Goal: Task Accomplishment & Management: Manage account settings

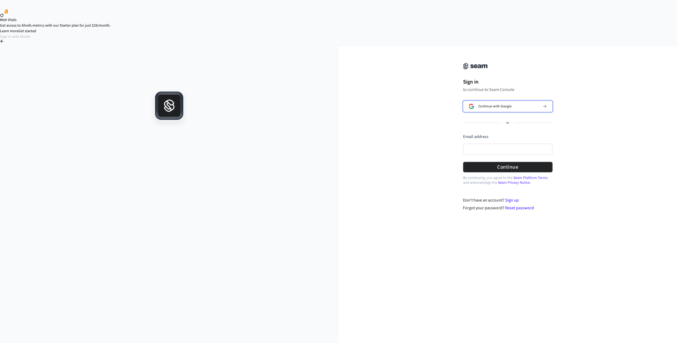
click at [495, 104] on span "Continue with Google" at bounding box center [494, 106] width 33 height 4
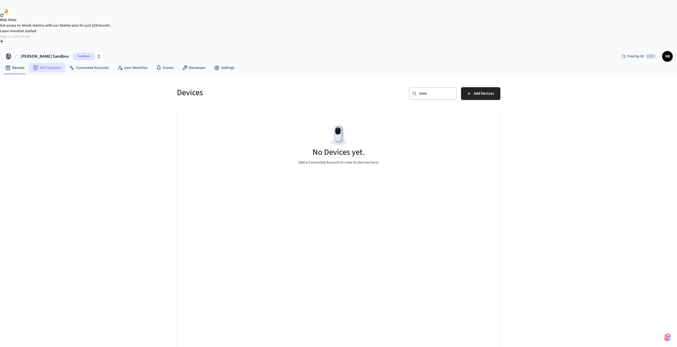
click at [50, 63] on link "ACS Systems" at bounding box center [47, 68] width 36 height 10
click at [85, 63] on link "Connected Accounts" at bounding box center [89, 68] width 48 height 10
click at [140, 63] on link "User Identities" at bounding box center [132, 68] width 39 height 10
click at [665, 52] on span "GB" at bounding box center [667, 57] width 10 height 10
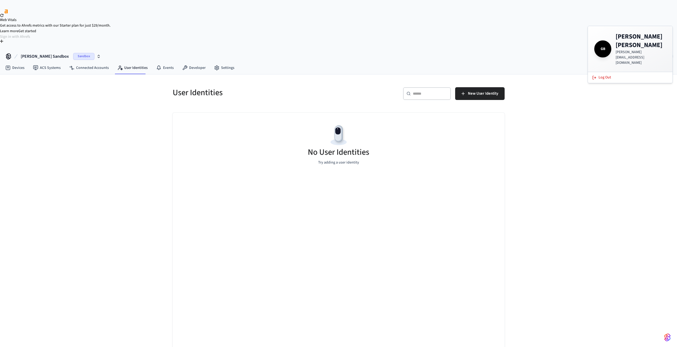
click at [509, 47] on div "[PERSON_NAME] Sandbox Sandbox Find by ID Ctrl K GB" at bounding box center [338, 54] width 677 height 15
click at [192, 63] on link "Developer" at bounding box center [194, 68] width 32 height 10
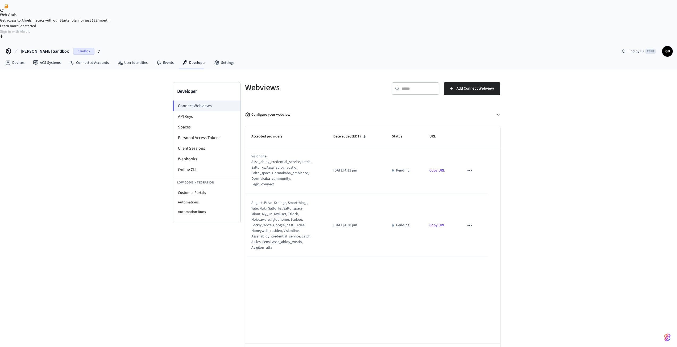
scroll to position [7, 0]
click at [186, 110] on li "API Keys" at bounding box center [207, 115] width 68 height 11
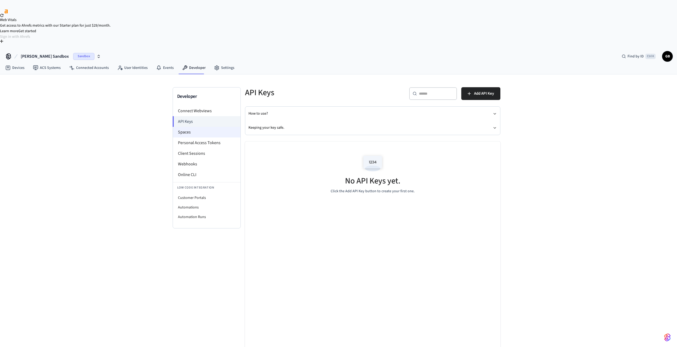
click at [186, 127] on li "Spaces" at bounding box center [207, 132] width 68 height 11
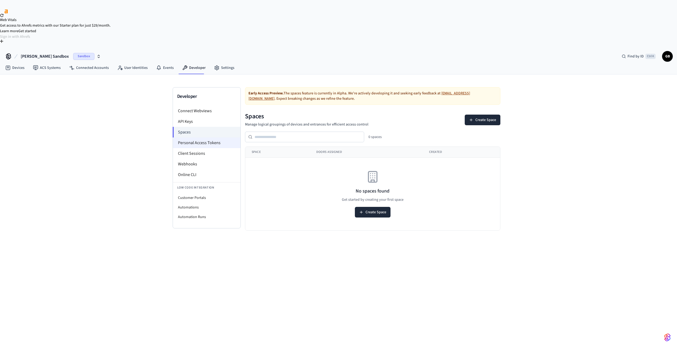
click at [210, 137] on li "Personal Access Tokens" at bounding box center [207, 142] width 68 height 11
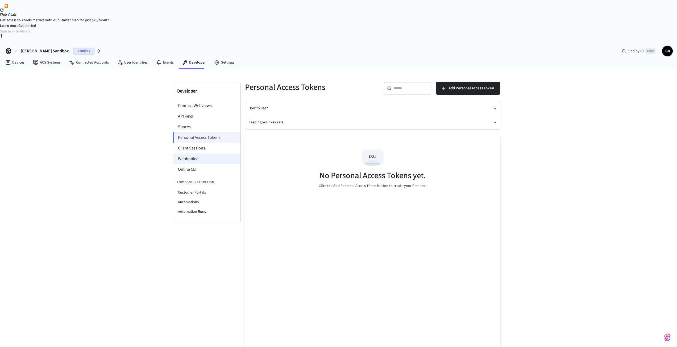
scroll to position [7, 0]
click at [193, 141] on li "Client Sessions" at bounding box center [207, 146] width 68 height 11
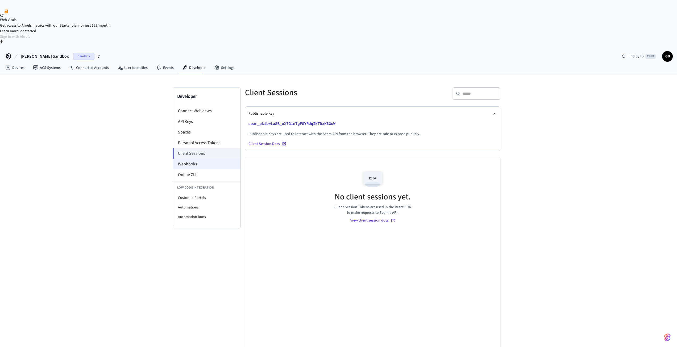
click at [185, 159] on li "Webhooks" at bounding box center [207, 164] width 68 height 11
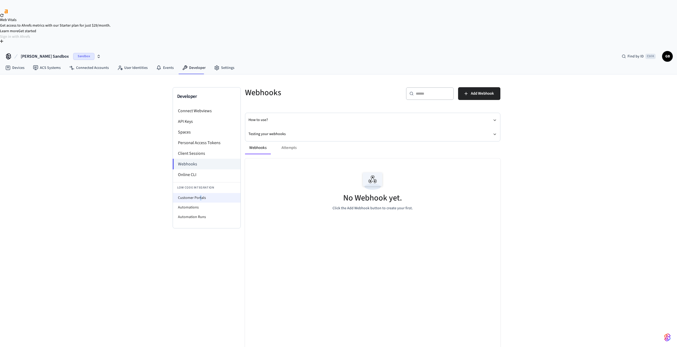
drag, startPoint x: 199, startPoint y: 160, endPoint x: 204, endPoint y: 160, distance: 5.9
click at [201, 193] on li "Customer Portals" at bounding box center [207, 198] width 68 height 10
select select "**********"
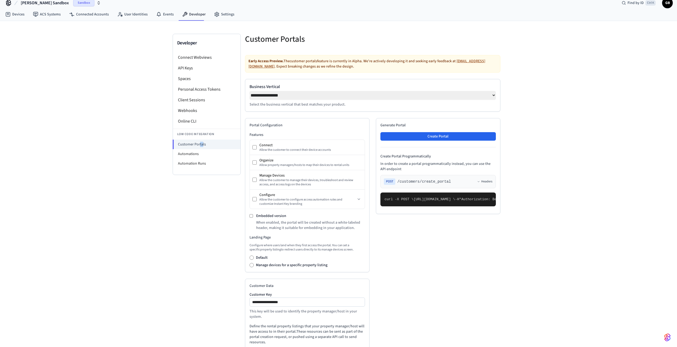
scroll to position [89, 0]
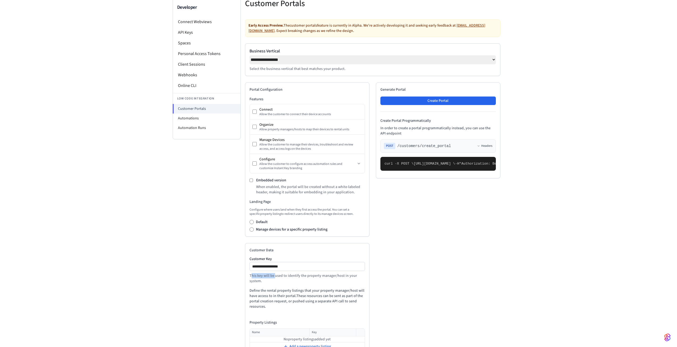
drag, startPoint x: 261, startPoint y: 241, endPoint x: 274, endPoint y: 240, distance: 13.3
click at [274, 273] on p "This key will be used to identify the property manager/host in your system." at bounding box center [306, 278] width 115 height 11
drag, startPoint x: 285, startPoint y: 248, endPoint x: 292, endPoint y: 250, distance: 7.7
click at [285, 273] on p "This key will be used to identify the property manager/host in your system." at bounding box center [306, 278] width 115 height 11
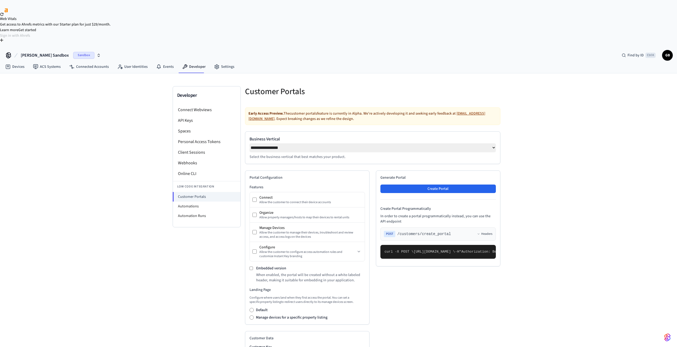
scroll to position [0, 0]
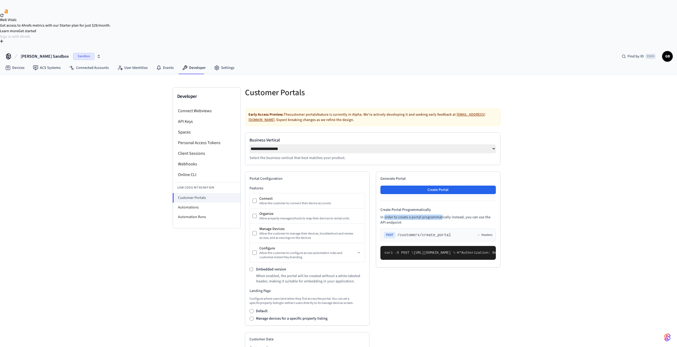
drag, startPoint x: 384, startPoint y: 182, endPoint x: 440, endPoint y: 184, distance: 56.6
click at [440, 215] on p "In order to create a portal programmatically instead, you can use the API endpo…" at bounding box center [437, 220] width 115 height 11
click at [456, 215] on p "In order to create a portal programmatically instead, you can use the API endpo…" at bounding box center [437, 220] width 115 height 11
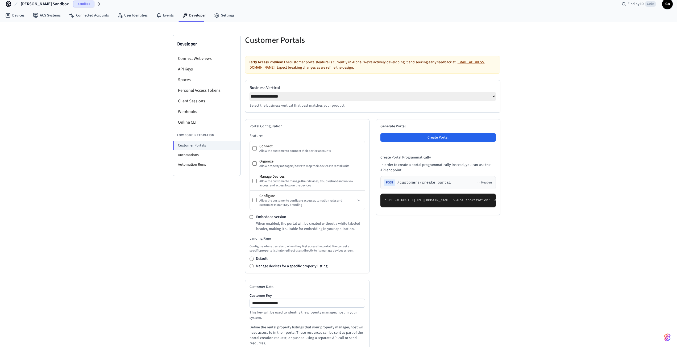
scroll to position [89, 0]
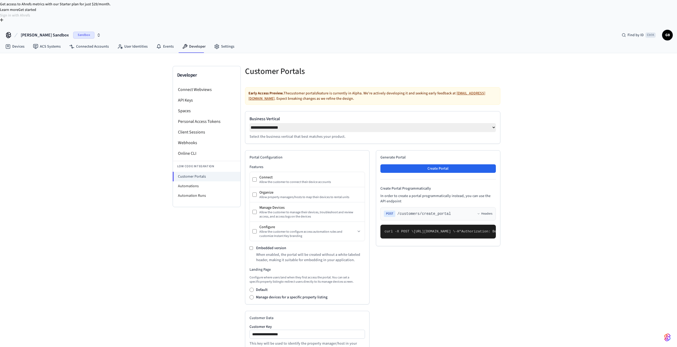
scroll to position [0, 0]
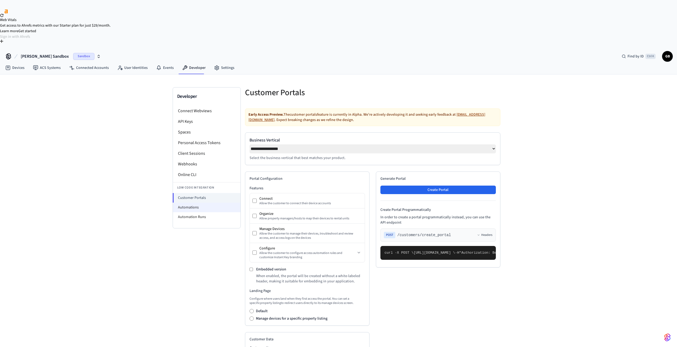
click at [191, 203] on li "Automations" at bounding box center [207, 208] width 68 height 10
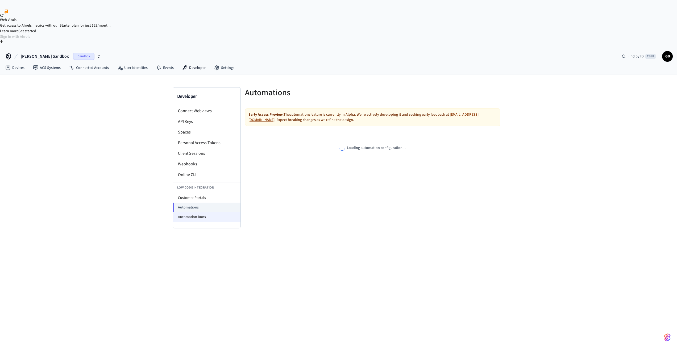
select select "**********"
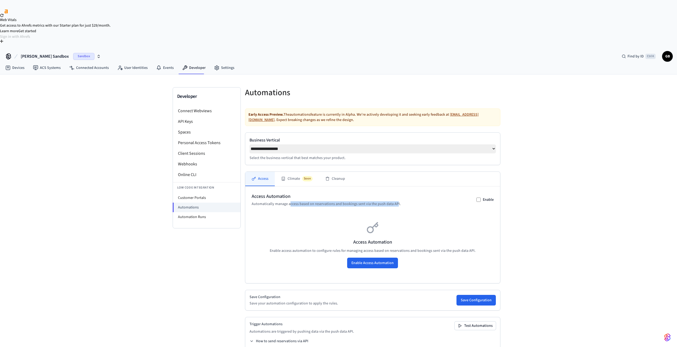
drag, startPoint x: 290, startPoint y: 169, endPoint x: 395, endPoint y: 169, distance: 105.6
click at [395, 201] on p "Automatically manage access based on reservations and bookings sent via the pus…" at bounding box center [326, 203] width 149 height 5
click at [414, 193] on div "Access Automation Automatically manage access based on reservations and booking…" at bounding box center [373, 200] width 242 height 14
click at [290, 172] on button "Climate Soon" at bounding box center [297, 179] width 44 height 14
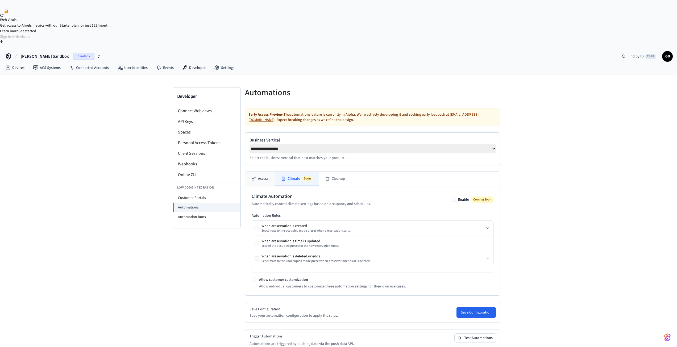
click at [259, 172] on button "Access" at bounding box center [260, 179] width 30 height 14
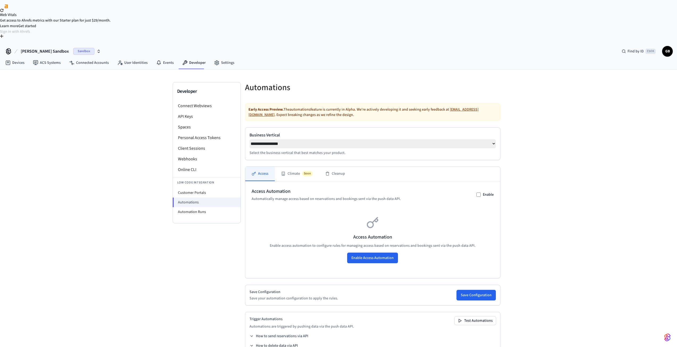
scroll to position [7, 0]
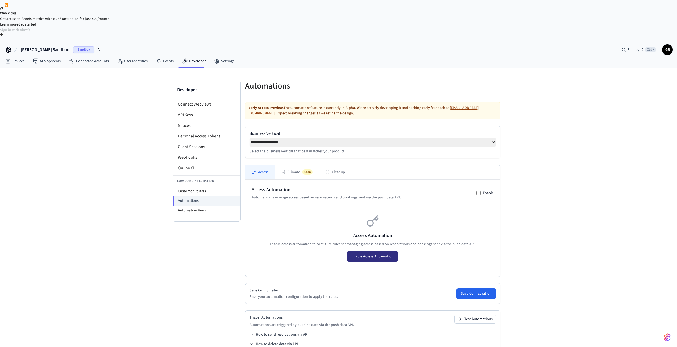
click at [385, 251] on button "Enable Access Automation" at bounding box center [372, 256] width 51 height 11
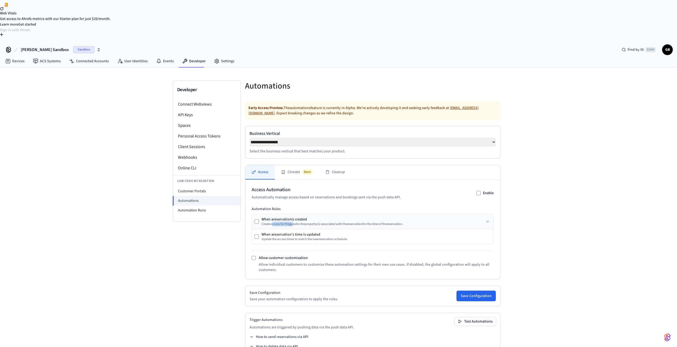
drag, startPoint x: 273, startPoint y: 191, endPoint x: 292, endPoint y: 191, distance: 19.1
click at [292, 222] on div "Create access for the guest to the property (s) associated with the reservation…" at bounding box center [331, 224] width 141 height 4
click at [313, 222] on div "Create access for the guest to the property (s) associated with the reservation…" at bounding box center [331, 224] width 141 height 4
click at [464, 291] on button "Save Configuration" at bounding box center [475, 296] width 39 height 11
click at [252, 335] on icon at bounding box center [251, 337] width 4 height 4
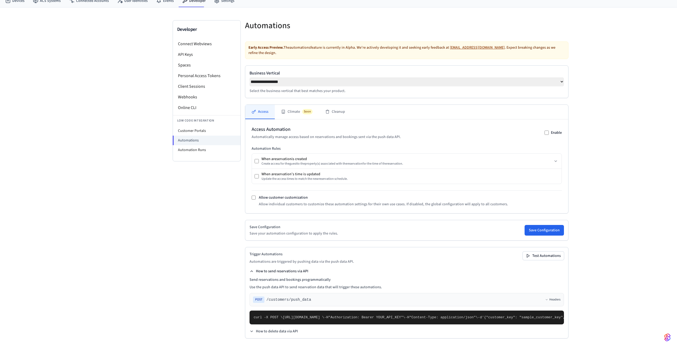
scroll to position [140, 0]
drag, startPoint x: 282, startPoint y: 176, endPoint x: 321, endPoint y: 176, distance: 39.1
click at [321, 277] on h4 "Send reservations and bookings programmatically" at bounding box center [406, 279] width 314 height 5
click at [320, 284] on p "Use the push data API to send reservation data that will trigger these automati…" at bounding box center [406, 286] width 314 height 5
drag, startPoint x: 258, startPoint y: 184, endPoint x: 345, endPoint y: 186, distance: 86.4
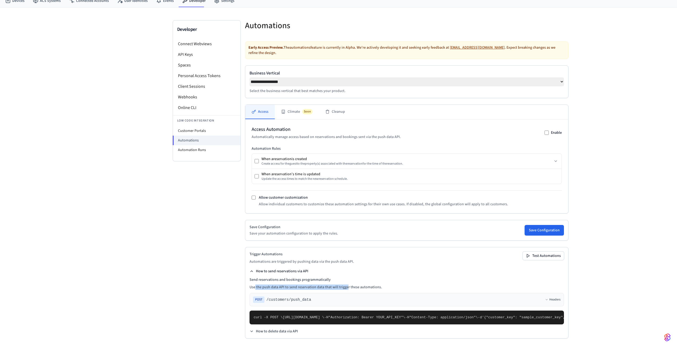
click at [345, 284] on p "Use the push data API to send reservation data that will trigger these automati…" at bounding box center [406, 286] width 314 height 5
click at [249, 269] on icon at bounding box center [251, 271] width 4 height 4
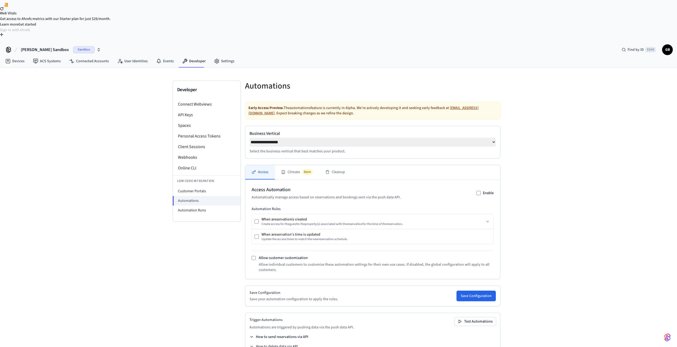
scroll to position [0, 0]
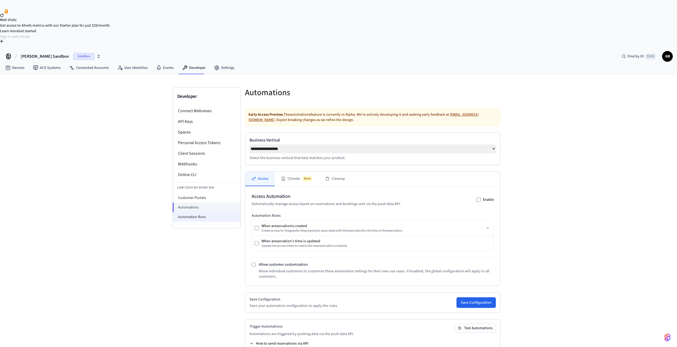
click at [197, 212] on li "Automation Runs" at bounding box center [207, 217] width 68 height 10
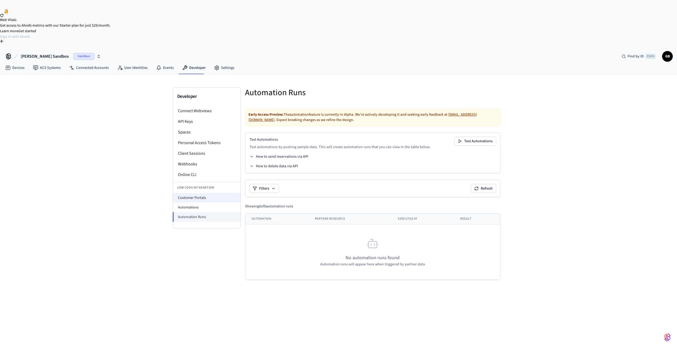
click at [194, 193] on li "Customer Portals" at bounding box center [207, 198] width 68 height 10
select select "**********"
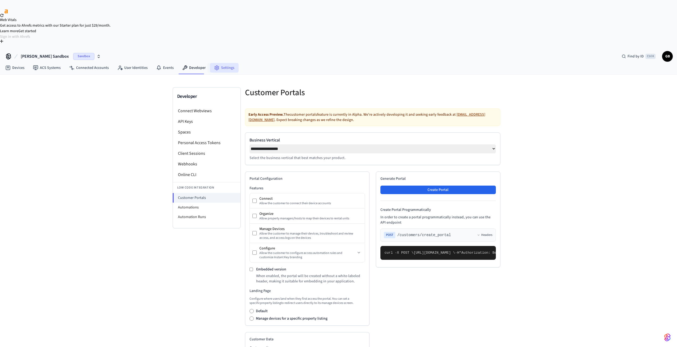
click at [227, 63] on link "Settings" at bounding box center [224, 68] width 29 height 10
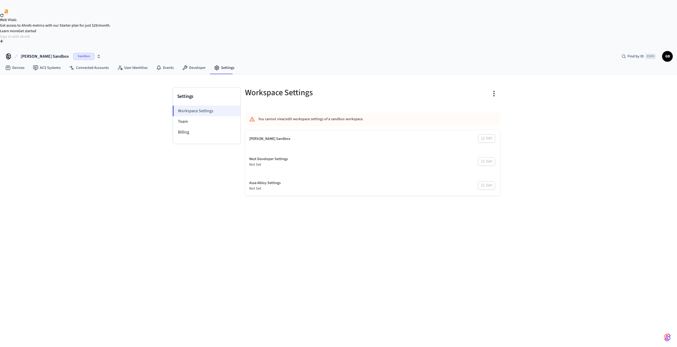
click at [202, 106] on li "Workspace Settings" at bounding box center [207, 111] width 68 height 11
click at [197, 116] on li "Team" at bounding box center [207, 121] width 68 height 11
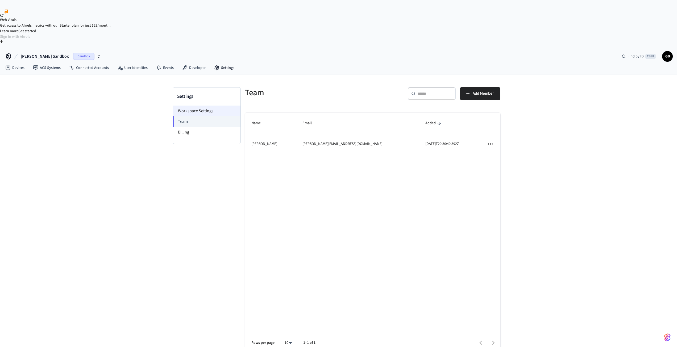
click at [198, 106] on li "Workspace Settings" at bounding box center [207, 111] width 68 height 11
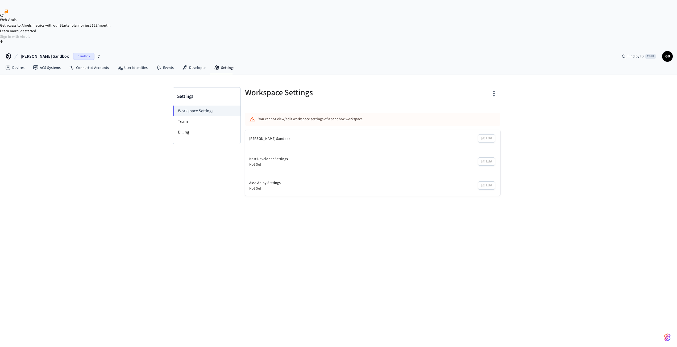
click at [491, 130] on div "[PERSON_NAME] Sandbox Edit" at bounding box center [372, 139] width 255 height 18
click at [492, 89] on icon "button" at bounding box center [493, 93] width 8 height 8
click at [544, 97] on div at bounding box center [340, 173] width 681 height 347
drag, startPoint x: 274, startPoint y: 124, endPoint x: 293, endPoint y: 126, distance: 19.8
click at [293, 152] on div "Nest Developer Settings Not Set Edit" at bounding box center [372, 162] width 255 height 20
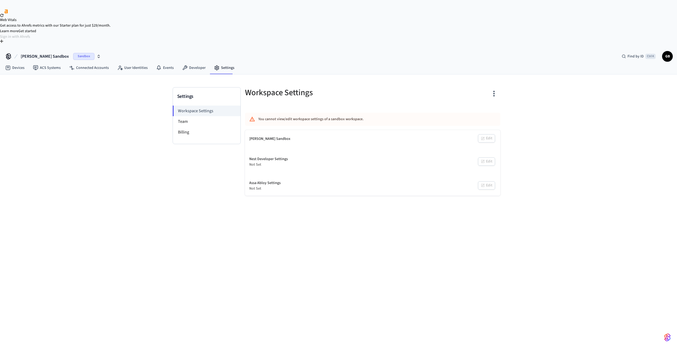
click at [291, 165] on div "Settings Workspace Settings Team Billing Workspace Settings You cannot view/edi…" at bounding box center [338, 232] width 677 height 316
click at [15, 63] on link "Devices" at bounding box center [15, 68] width 28 height 10
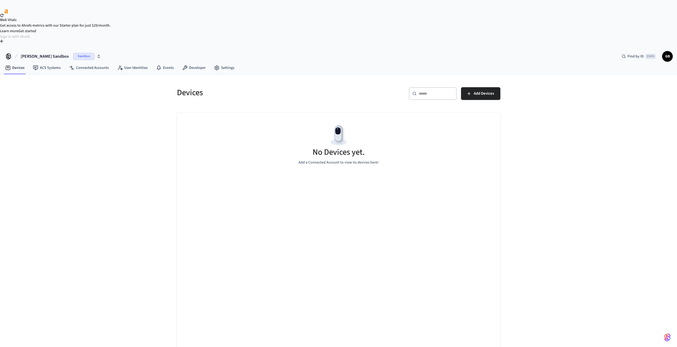
click at [7, 52] on icon at bounding box center [8, 56] width 9 height 9
click at [86, 63] on link "Connected Accounts" at bounding box center [89, 68] width 48 height 10
click at [42, 63] on link "ACS Systems" at bounding box center [47, 68] width 36 height 10
click at [18, 63] on link "Devices" at bounding box center [15, 68] width 28 height 10
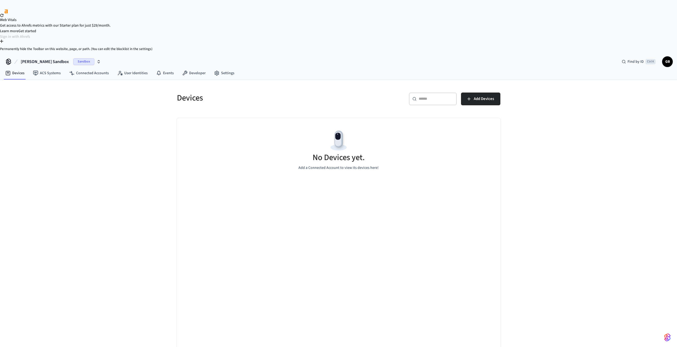
click at [673, 47] on div at bounding box center [338, 45] width 677 height 4
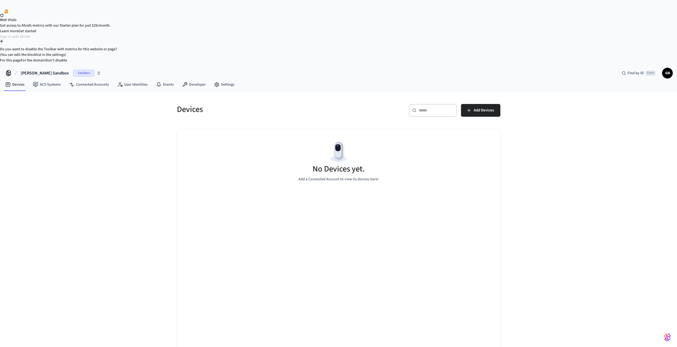
click at [45, 63] on button "For the domain" at bounding box center [33, 61] width 25 height 6
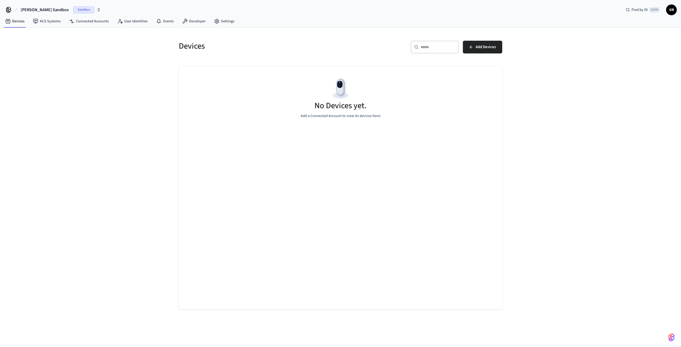
click at [674, 339] on img "button" at bounding box center [671, 337] width 6 height 9
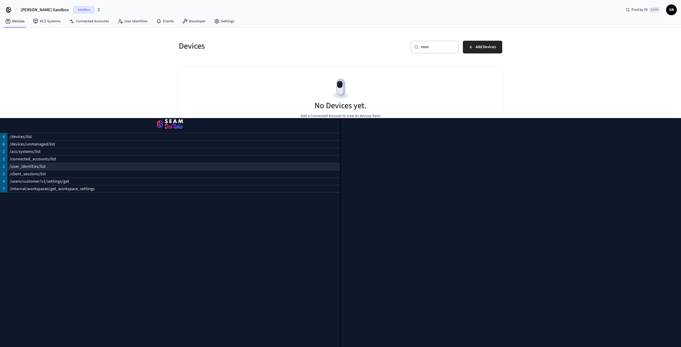
click at [30, 164] on p "/user_identities/list" at bounding box center [28, 166] width 36 height 6
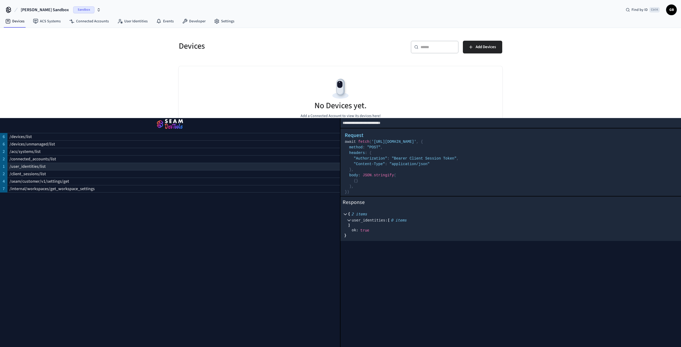
drag, startPoint x: 30, startPoint y: 164, endPoint x: 18, endPoint y: 165, distance: 12.0
click at [18, 165] on p "/user_identities/list" at bounding box center [28, 166] width 36 height 6
drag, startPoint x: 369, startPoint y: 119, endPoint x: 359, endPoint y: 120, distance: 9.8
click at [365, 120] on select "**********" at bounding box center [510, 123] width 340 height 10
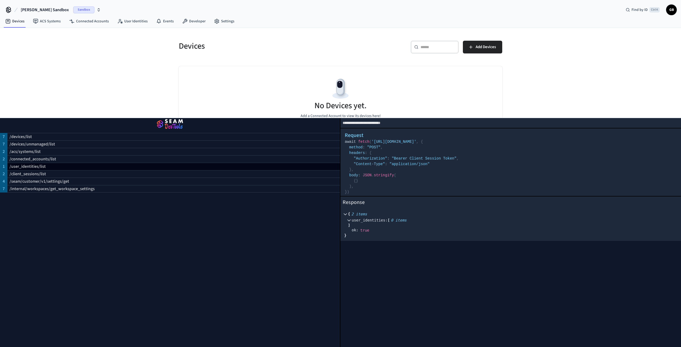
click at [9, 10] on icon at bounding box center [8, 10] width 9 height 9
click at [13, 25] on link "Devices" at bounding box center [15, 21] width 28 height 10
drag, startPoint x: 50, startPoint y: 22, endPoint x: 47, endPoint y: 16, distance: 7.3
click at [50, 22] on link "ACS Systems" at bounding box center [47, 21] width 36 height 10
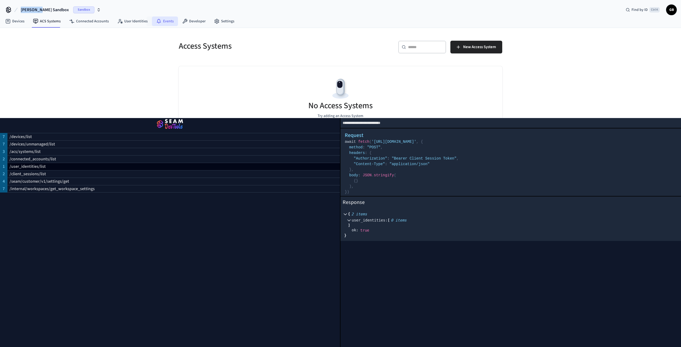
click at [161, 22] on link "Events" at bounding box center [165, 21] width 26 height 10
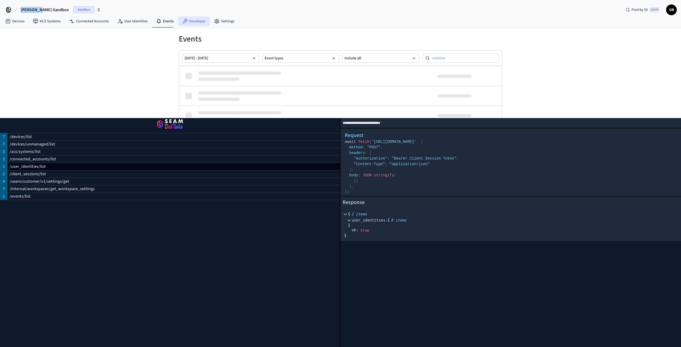
click at [188, 22] on link "Developer" at bounding box center [194, 21] width 32 height 10
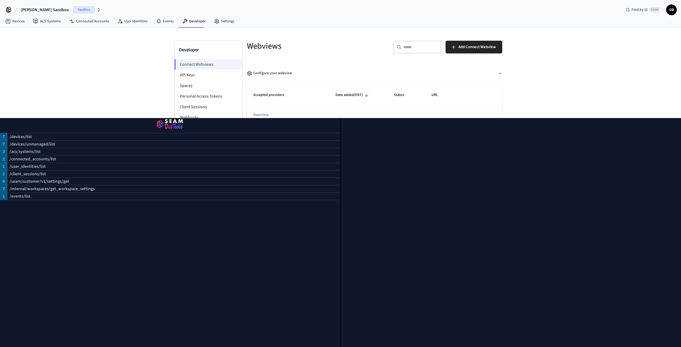
click at [436, 215] on div at bounding box center [510, 232] width 340 height 229
click at [175, 124] on img "button" at bounding box center [169, 124] width 327 height 15
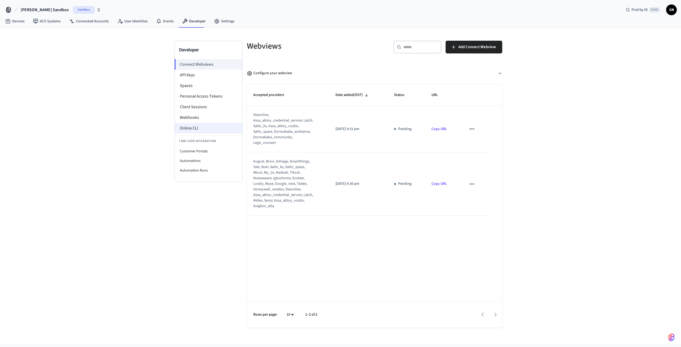
click at [189, 127] on li "Online CLI" at bounding box center [209, 128] width 68 height 11
click at [668, 10] on span "GB" at bounding box center [671, 10] width 10 height 10
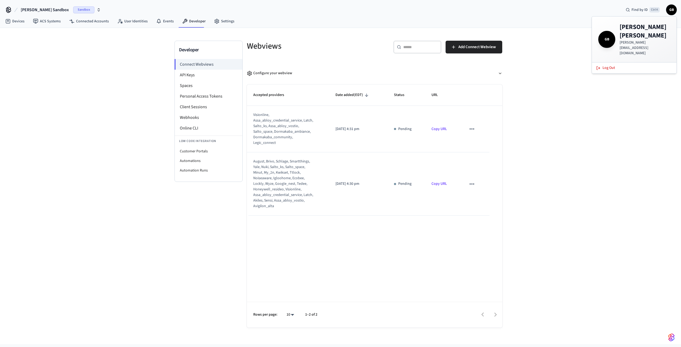
click at [630, 90] on div "Developer Connect Webviews API Keys Spaces Personal Access Tokens Client Sessio…" at bounding box center [340, 186] width 681 height 316
drag, startPoint x: 274, startPoint y: 155, endPoint x: 294, endPoint y: 155, distance: 19.7
click at [294, 159] on div "august, brivo, schlage, smartthings, yale, nuki, salto_ks, salto_space, minut, …" at bounding box center [284, 184] width 62 height 50
click at [313, 164] on div "august, brivo, schlage, smartthings, yale, nuki, salto_ks, salto_space, minut, …" at bounding box center [284, 184] width 62 height 50
drag, startPoint x: 270, startPoint y: 161, endPoint x: 279, endPoint y: 160, distance: 8.5
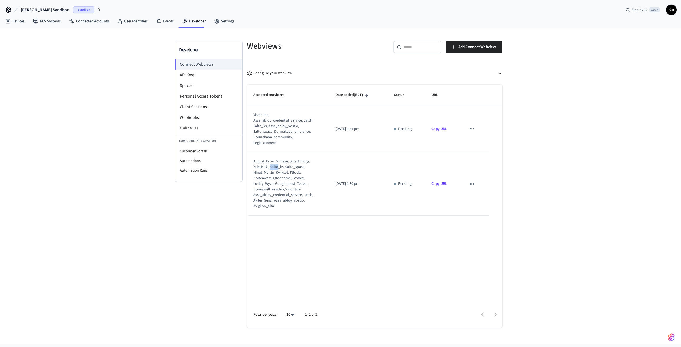
click at [278, 160] on div "august, brivo, schlage, smartthings, yale, nuki, salto_ks, salto_space, minut, …" at bounding box center [284, 184] width 62 height 50
click at [270, 168] on div "august, brivo, schlage, smartthings, yale, nuki, salto_ks, salto_space, minut, …" at bounding box center [284, 184] width 62 height 50
click at [347, 195] on td "[DATE] 4:30 pm" at bounding box center [358, 183] width 58 height 63
click at [472, 127] on icon "sticky table" at bounding box center [471, 128] width 7 height 7
click at [522, 124] on div at bounding box center [340, 173] width 681 height 347
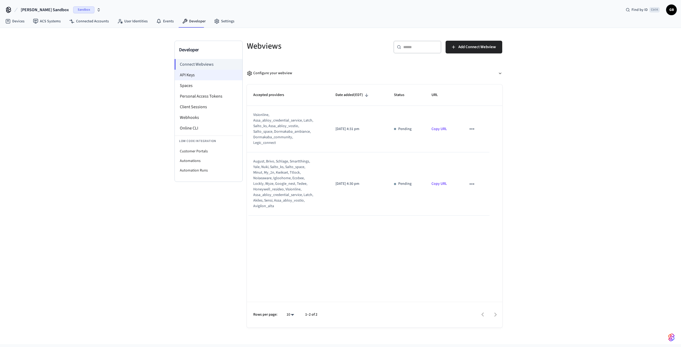
click at [189, 75] on li "API Keys" at bounding box center [209, 75] width 68 height 11
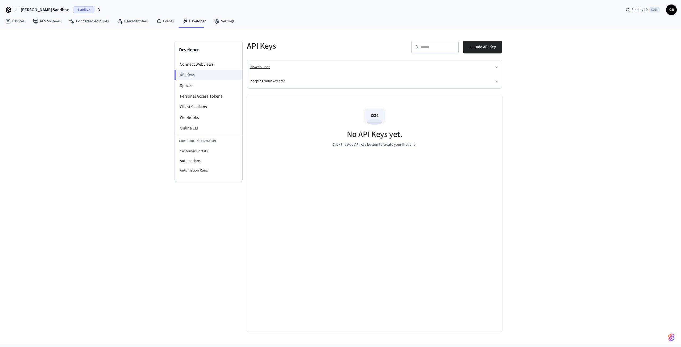
click at [496, 68] on icon "button" at bounding box center [496, 67] width 4 height 4
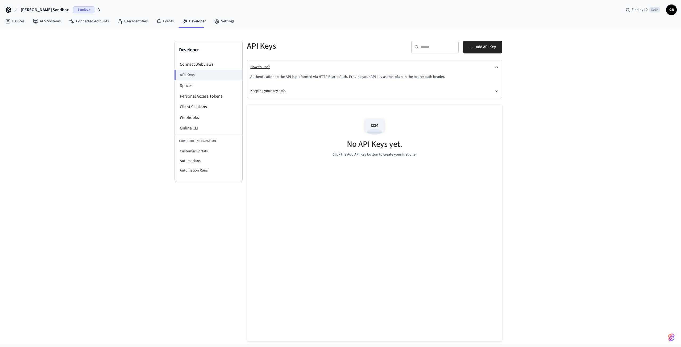
click at [496, 69] on icon "button" at bounding box center [496, 67] width 4 height 4
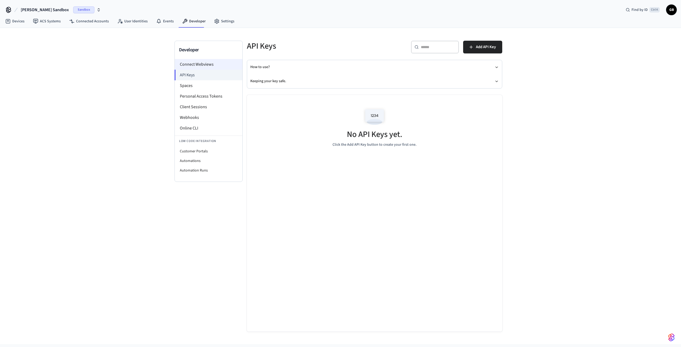
click at [194, 62] on li "Connect Webviews" at bounding box center [209, 64] width 68 height 11
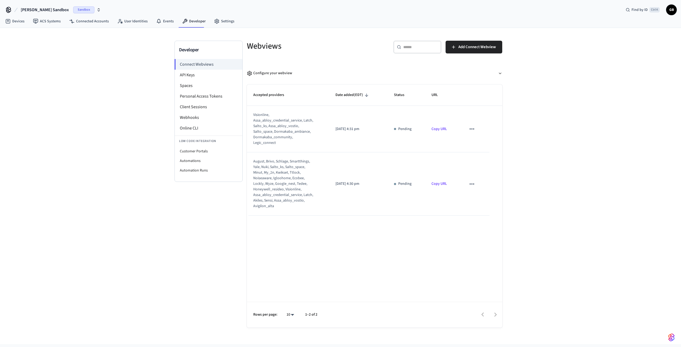
click at [80, 12] on div "Sandbox" at bounding box center [87, 9] width 28 height 7
click at [102, 11] on div "[PERSON_NAME] Sandbox Sandbox Find by ID Ctrl K GB" at bounding box center [340, 7] width 681 height 15
click at [198, 76] on li "API Keys" at bounding box center [209, 75] width 68 height 11
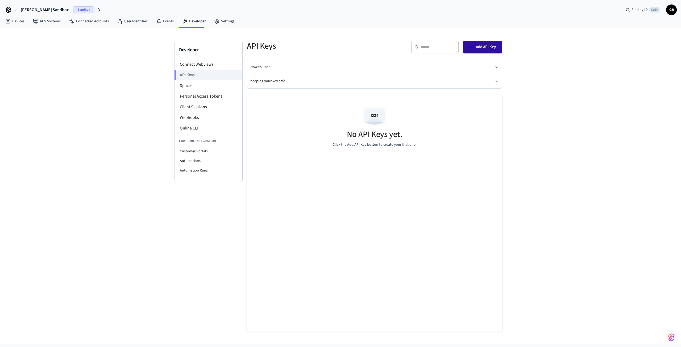
click at [488, 47] on span "Add API Key" at bounding box center [486, 47] width 20 height 7
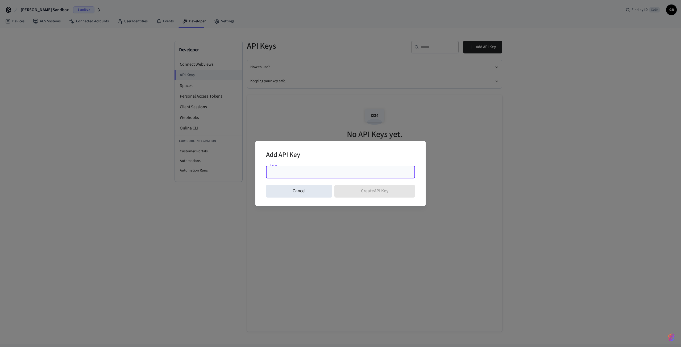
click at [304, 175] on div "Name" at bounding box center [340, 172] width 149 height 13
type input "**********"
click at [390, 191] on button "Create API Key" at bounding box center [374, 191] width 81 height 13
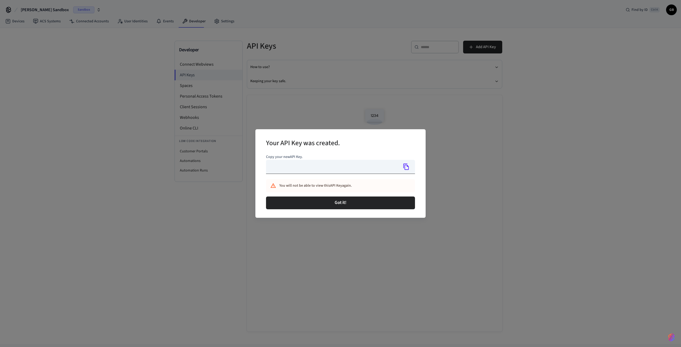
type input "**********"
click at [407, 167] on icon "Copy" at bounding box center [406, 166] width 7 height 7
click at [407, 168] on icon "Copied!" at bounding box center [406, 166] width 7 height 7
click at [404, 167] on icon "Copy" at bounding box center [406, 167] width 6 height 6
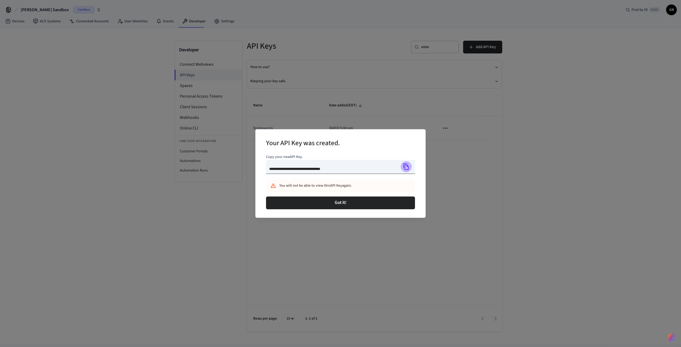
click at [408, 166] on icon "Copy" at bounding box center [406, 167] width 6 height 6
click at [407, 167] on icon "Copy" at bounding box center [406, 166] width 7 height 7
click at [407, 167] on icon "Copied!" at bounding box center [406, 166] width 7 height 7
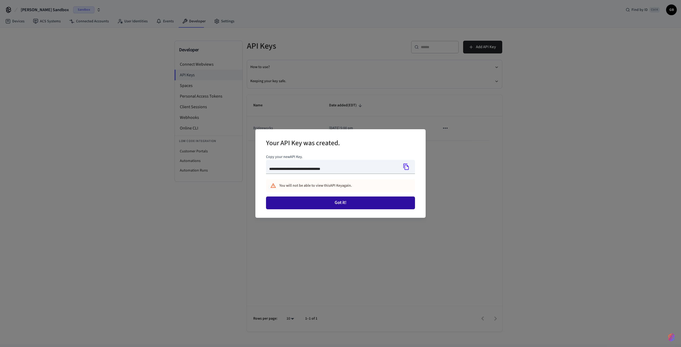
click at [342, 206] on button "Got it!" at bounding box center [340, 202] width 149 height 13
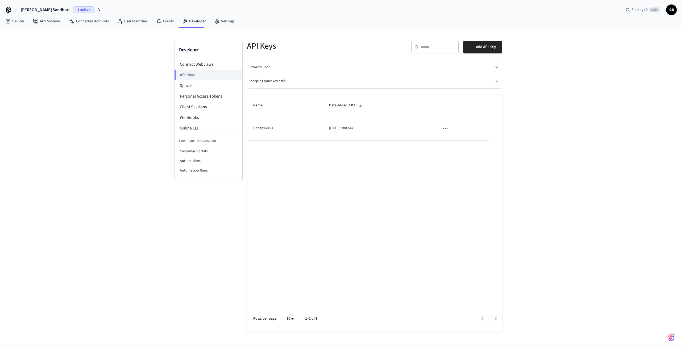
click at [449, 126] on button "sticky table" at bounding box center [445, 128] width 11 height 11
click at [460, 163] on li "Delete" at bounding box center [456, 163] width 25 height 17
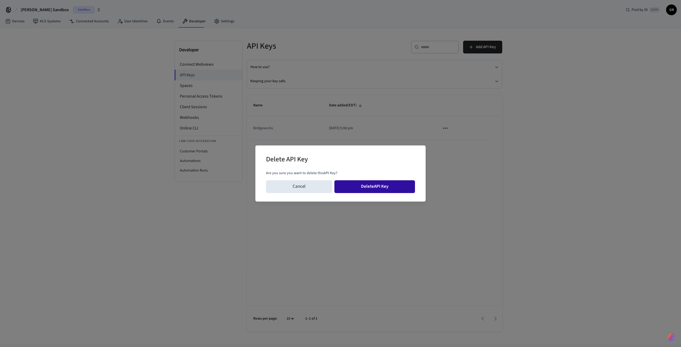
click at [380, 188] on button "Delete API Key" at bounding box center [374, 186] width 81 height 13
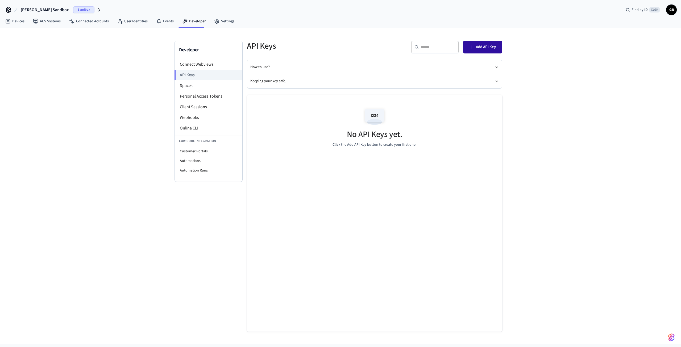
click at [479, 47] on span "Add API Key" at bounding box center [486, 47] width 20 height 7
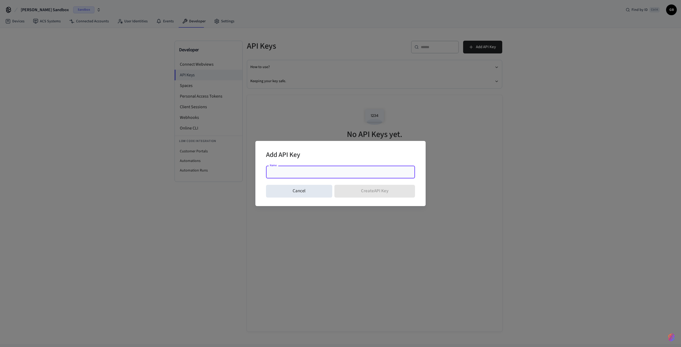
click at [328, 174] on input "Name" at bounding box center [340, 171] width 143 height 5
type input "*"
type input "**********"
click at [361, 188] on button "Create API Key" at bounding box center [374, 191] width 81 height 13
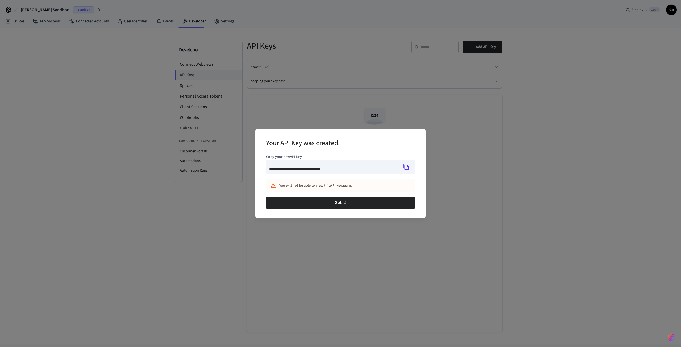
type input "**********"
click at [411, 167] on button "Copy" at bounding box center [405, 166] width 11 height 11
click at [410, 166] on button "Copied!" at bounding box center [405, 166] width 11 height 11
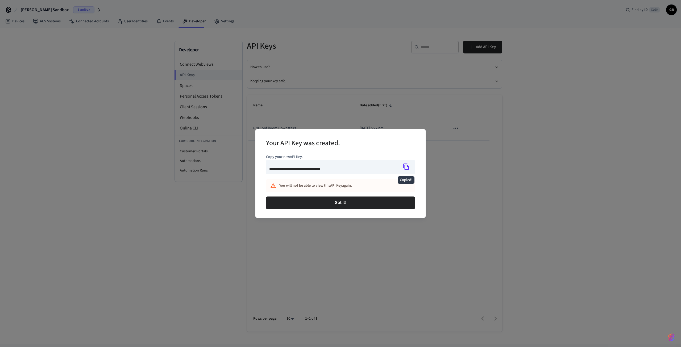
click at [408, 166] on icon "Copied!" at bounding box center [406, 166] width 7 height 7
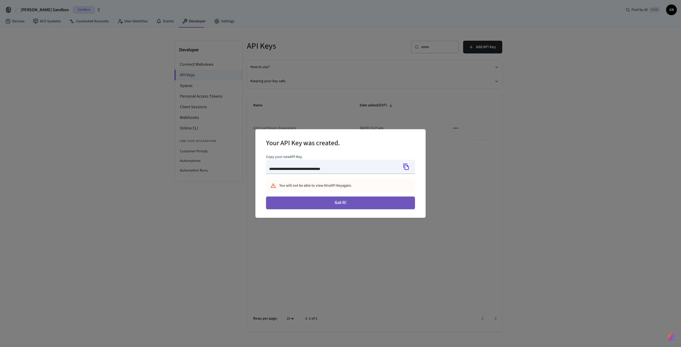
click at [366, 200] on button "Got it!" at bounding box center [340, 202] width 149 height 13
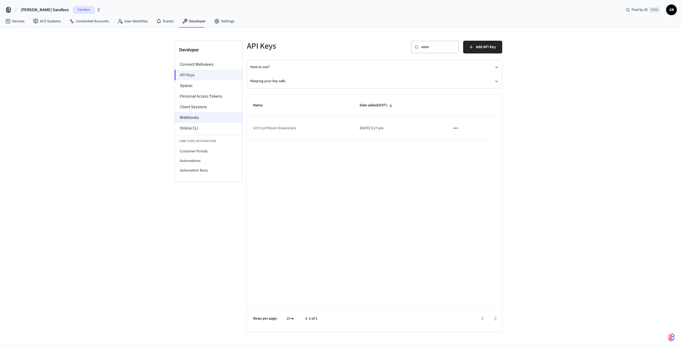
click at [184, 118] on li "Webhooks" at bounding box center [209, 117] width 68 height 11
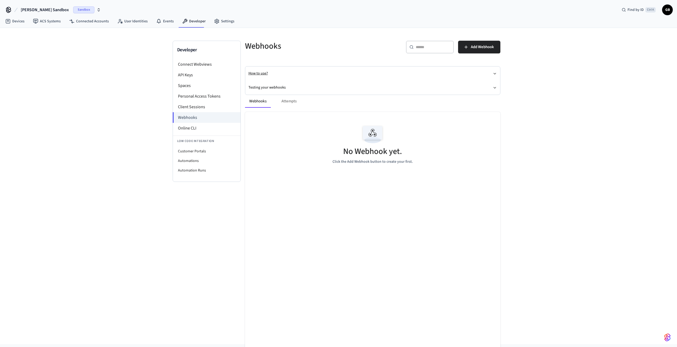
click at [428, 75] on button "How to use?" at bounding box center [372, 73] width 248 height 14
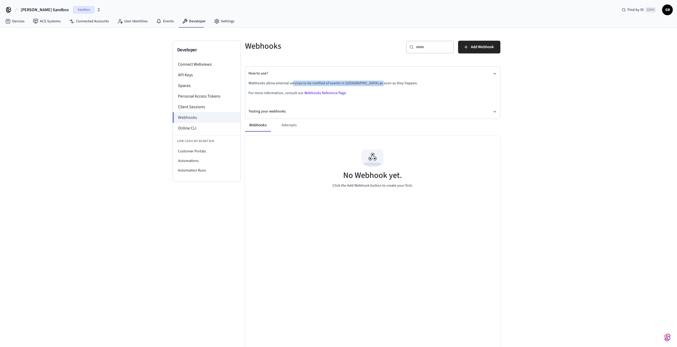
drag, startPoint x: 292, startPoint y: 84, endPoint x: 377, endPoint y: 85, distance: 84.6
click at [377, 85] on p "Webhooks allow external services to be notified of events in [GEOGRAPHIC_DATA] …" at bounding box center [372, 84] width 248 height 6
click at [541, 97] on div "Developer Connect Webviews API Keys Spaces Personal Access Tokens Client Sessio…" at bounding box center [338, 192] width 677 height 328
click at [496, 73] on icon "button" at bounding box center [494, 74] width 4 height 4
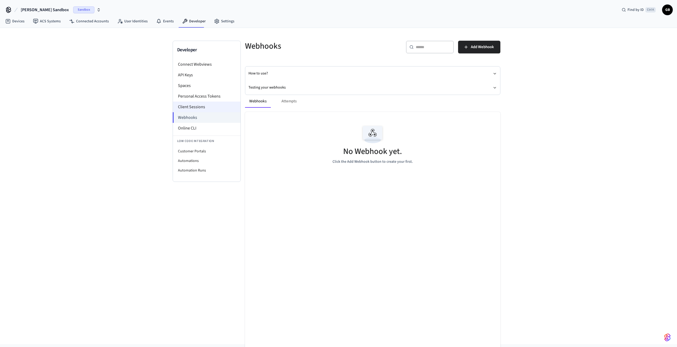
click at [196, 106] on li "Client Sessions" at bounding box center [207, 107] width 68 height 11
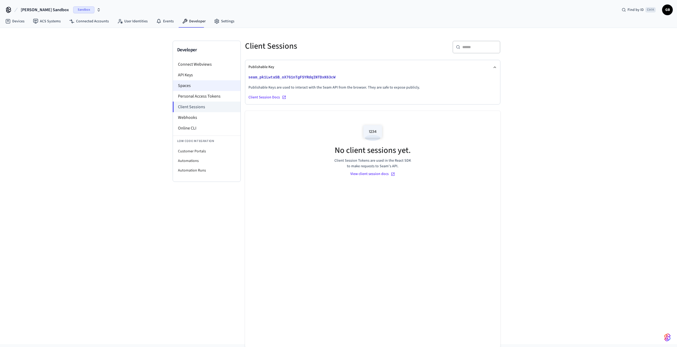
click at [195, 85] on li "Spaces" at bounding box center [207, 85] width 68 height 11
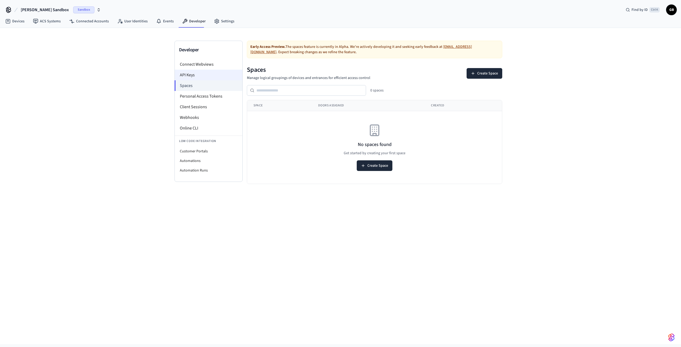
click at [195, 72] on li "API Keys" at bounding box center [209, 75] width 68 height 11
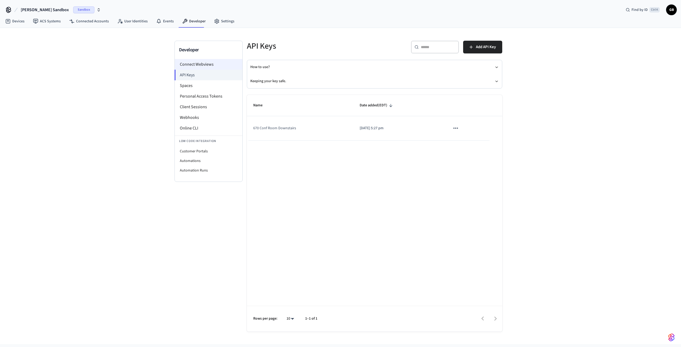
click at [207, 63] on li "Connect Webviews" at bounding box center [209, 64] width 68 height 11
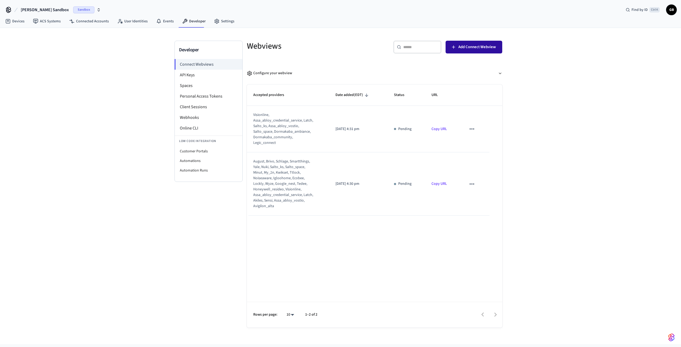
click at [482, 50] on span "Add Connect Webview" at bounding box center [476, 47] width 37 height 7
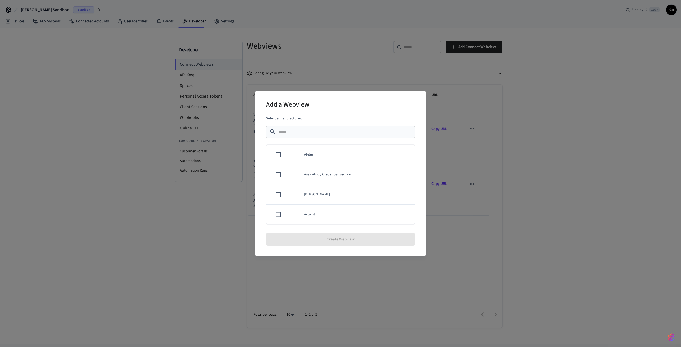
drag, startPoint x: 357, startPoint y: 184, endPoint x: 417, endPoint y: 107, distance: 98.2
click at [417, 105] on div "Add a Webview Select a manufacturer. ​ ​ Akiles Assa Abloy Credential Service A…" at bounding box center [340, 173] width 170 height 165
click at [507, 163] on div "Add a Webview Select a manufacturer. ​ ​ Akiles Assa Abloy Credential Service A…" at bounding box center [340, 173] width 681 height 347
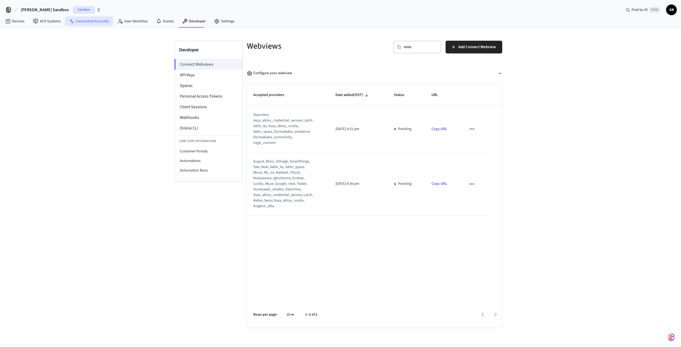
click at [90, 22] on link "Connected Accounts" at bounding box center [89, 21] width 48 height 10
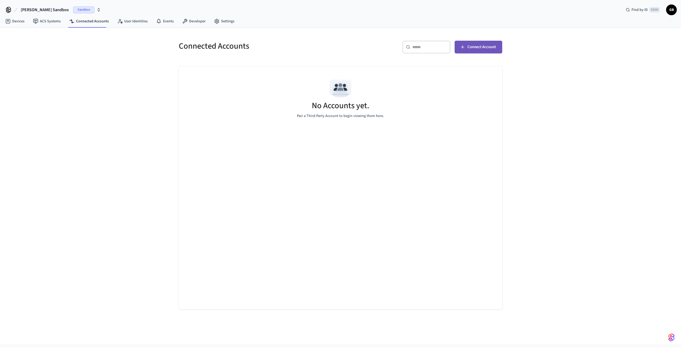
click at [473, 53] on button "Connect Account" at bounding box center [478, 47] width 48 height 13
click at [125, 21] on link "User Identities" at bounding box center [132, 21] width 39 height 10
click at [50, 22] on link "ACS Systems" at bounding box center [47, 21] width 36 height 10
click at [95, 22] on link "Connected Accounts" at bounding box center [89, 21] width 48 height 10
click at [49, 22] on link "ACS Systems" at bounding box center [47, 21] width 36 height 10
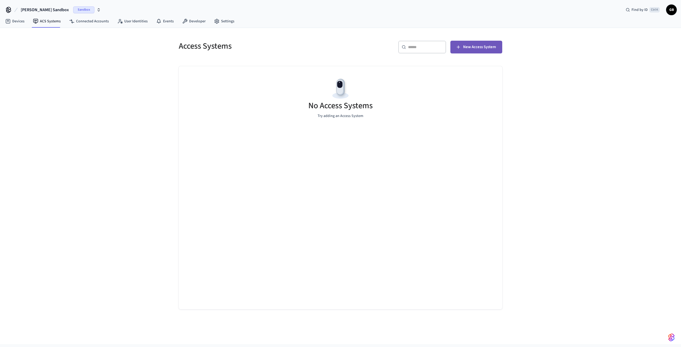
click at [488, 52] on button "New Access System" at bounding box center [476, 47] width 52 height 13
click at [673, 339] on img "button" at bounding box center [671, 337] width 6 height 9
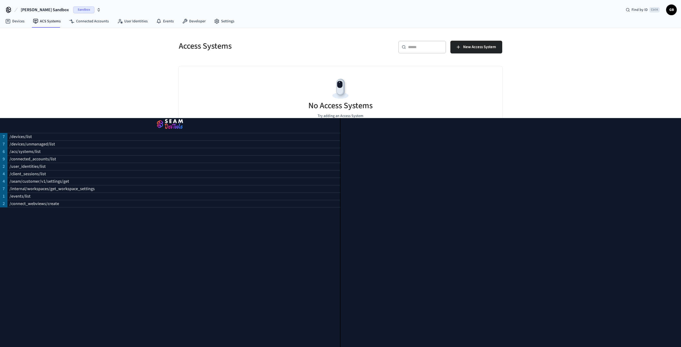
click at [658, 297] on div at bounding box center [510, 232] width 340 height 229
drag, startPoint x: 354, startPoint y: 140, endPoint x: 341, endPoint y: 115, distance: 28.4
click at [353, 140] on div at bounding box center [510, 232] width 340 height 229
click at [182, 124] on img "button" at bounding box center [169, 124] width 327 height 15
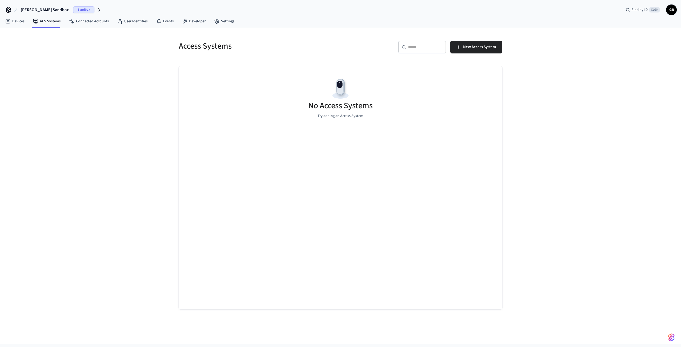
click at [668, 12] on span "GB" at bounding box center [671, 10] width 10 height 10
click at [515, 18] on div "Devices ACS Systems Connected Accounts User Identities Events Developer Settings" at bounding box center [340, 21] width 681 height 12
click at [226, 20] on link "Settings" at bounding box center [224, 21] width 29 height 10
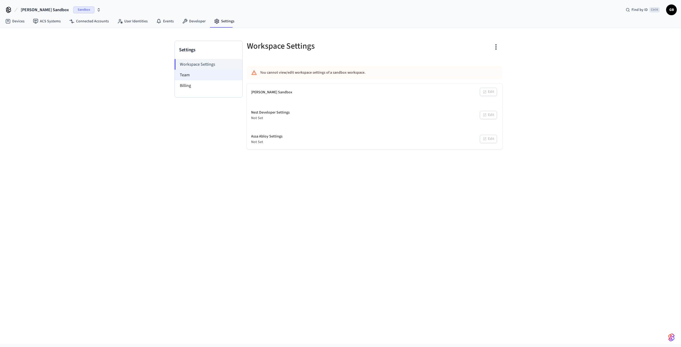
click at [191, 74] on li "Team" at bounding box center [209, 75] width 68 height 11
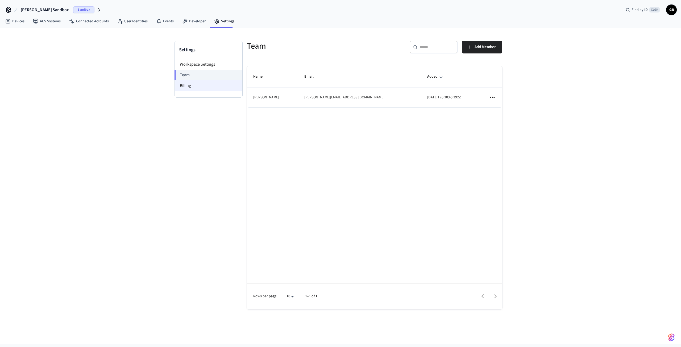
click at [183, 86] on li "Billing" at bounding box center [209, 85] width 68 height 11
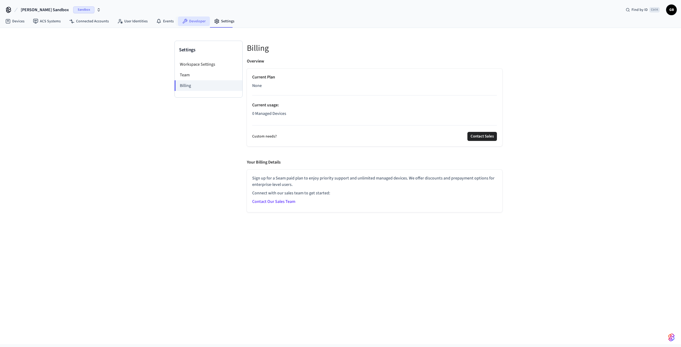
click at [187, 21] on link "Developer" at bounding box center [194, 21] width 32 height 10
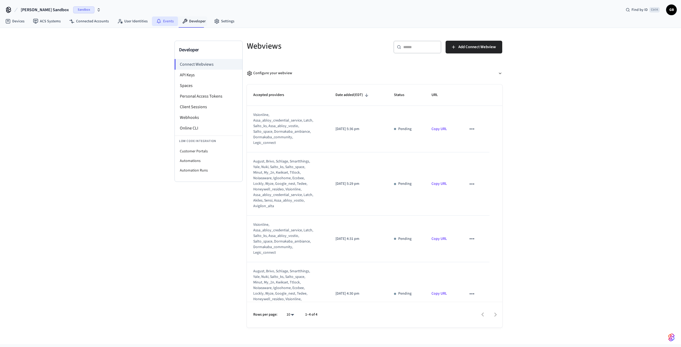
click at [162, 19] on link "Events" at bounding box center [165, 21] width 26 height 10
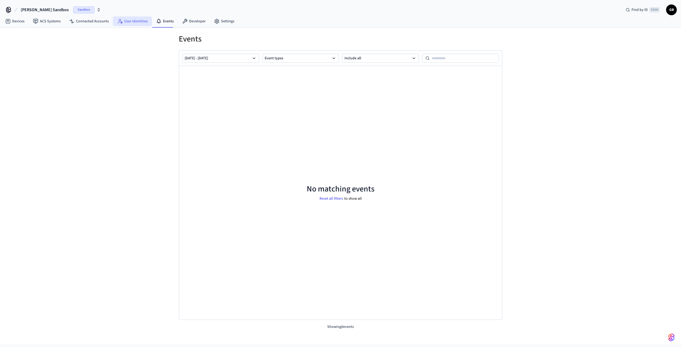
click at [117, 20] on icon at bounding box center [119, 21] width 5 height 5
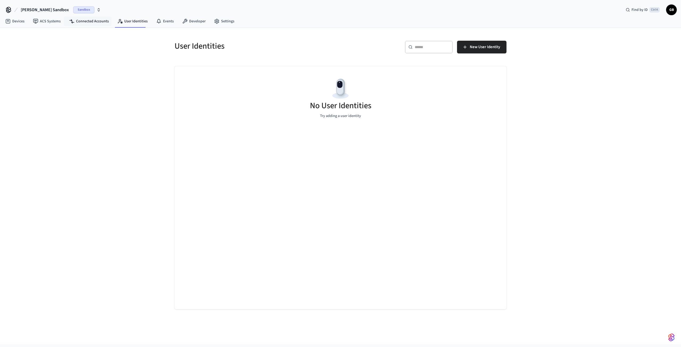
click at [89, 26] on nav "Devices ACS Systems Connected Accounts User Identities Events Developer Settings" at bounding box center [119, 21] width 237 height 12
click at [90, 22] on link "Connected Accounts" at bounding box center [89, 21] width 48 height 10
click at [50, 22] on link "ACS Systems" at bounding box center [47, 21] width 36 height 10
click at [13, 19] on link "Devices" at bounding box center [15, 21] width 28 height 10
drag, startPoint x: 305, startPoint y: 116, endPoint x: 326, endPoint y: 116, distance: 21.0
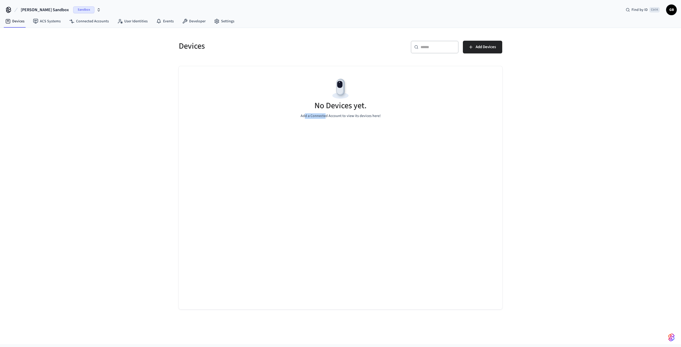
click at [326, 116] on p "Add a Connected Account to view its devices here!" at bounding box center [340, 116] width 80 height 6
click at [436, 135] on div "No Devices yet. Add a Connected Account to view its devices here!" at bounding box center [340, 187] width 323 height 243
click at [479, 47] on span "Add Devices" at bounding box center [485, 47] width 20 height 7
click at [97, 12] on icon "button" at bounding box center [99, 10] width 4 height 4
click at [39, 46] on span "New Workspace" at bounding box center [30, 46] width 25 height 6
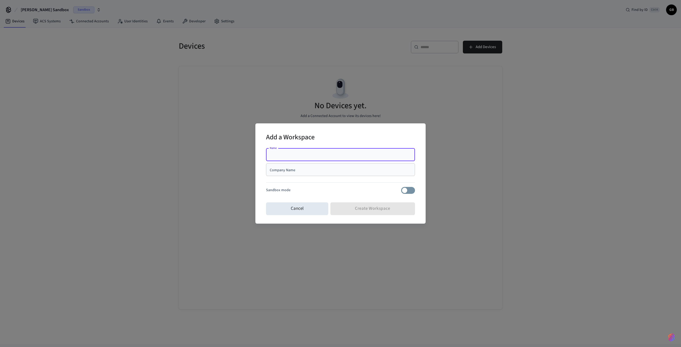
click at [303, 157] on input "Name" at bounding box center [340, 154] width 143 height 5
click at [297, 154] on input "Name" at bounding box center [340, 154] width 143 height 5
type input "**********"
drag, startPoint x: 298, startPoint y: 156, endPoint x: 252, endPoint y: 156, distance: 45.7
click at [252, 156] on div "**********" at bounding box center [340, 173] width 681 height 347
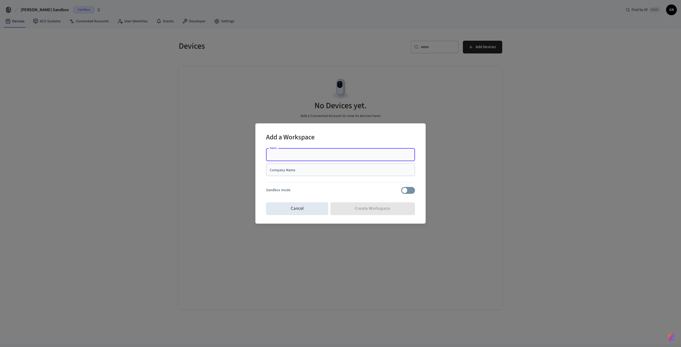
click at [288, 169] on input "Company Name" at bounding box center [340, 169] width 143 height 5
paste input "**********"
type input "**********"
click at [287, 153] on input "Name" at bounding box center [340, 154] width 143 height 5
type input "******"
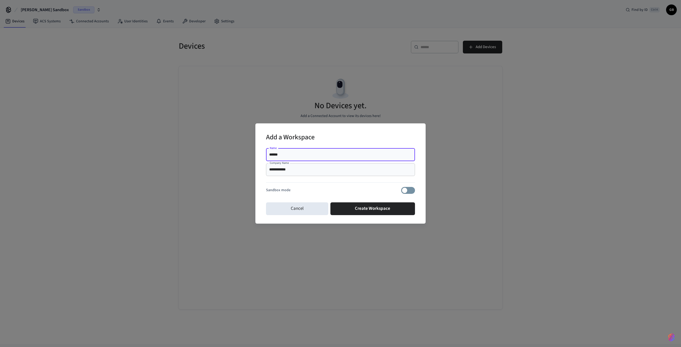
click at [284, 185] on div at bounding box center [340, 183] width 149 height 7
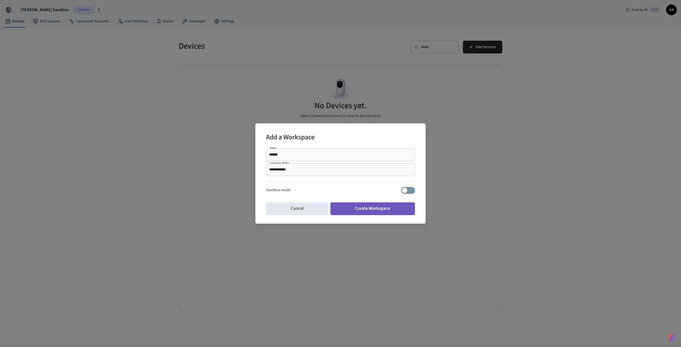
click at [403, 211] on button "Create Workspace" at bounding box center [372, 208] width 85 height 13
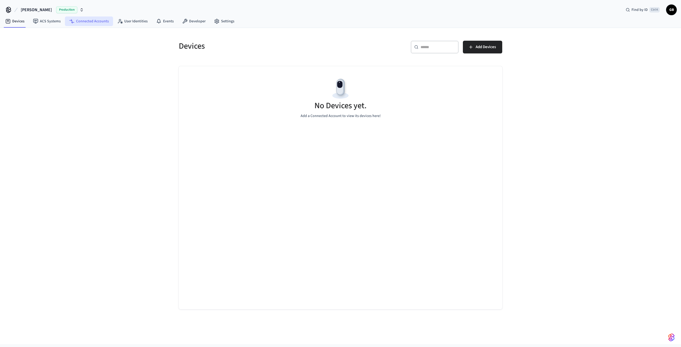
click at [98, 22] on link "Connected Accounts" at bounding box center [89, 21] width 48 height 10
click at [490, 51] on button "Connect Account" at bounding box center [478, 47] width 48 height 13
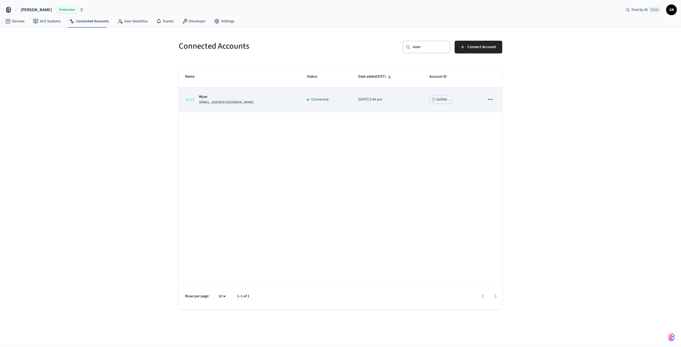
click at [217, 97] on p "Wyze" at bounding box center [226, 97] width 55 height 6
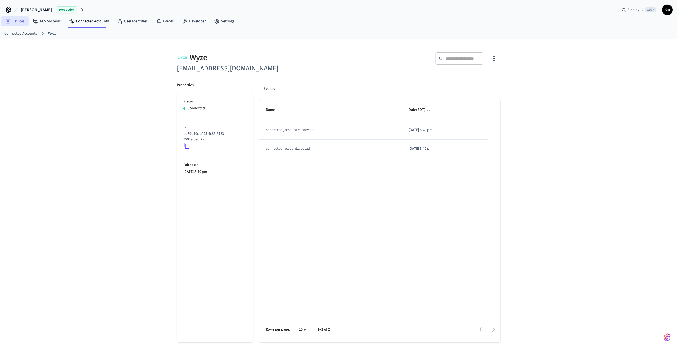
click at [21, 21] on link "Devices" at bounding box center [15, 21] width 28 height 10
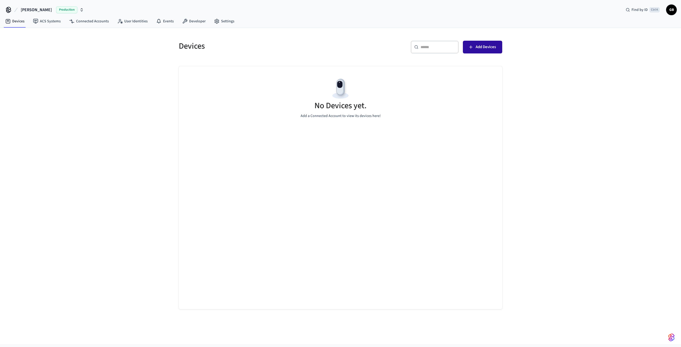
click at [479, 49] on span "Add Devices" at bounding box center [485, 47] width 20 height 7
click at [491, 49] on span "Add Devices" at bounding box center [485, 47] width 20 height 7
click at [45, 21] on link "ACS Systems" at bounding box center [47, 21] width 36 height 10
click at [94, 22] on link "Connected Accounts" at bounding box center [89, 21] width 48 height 10
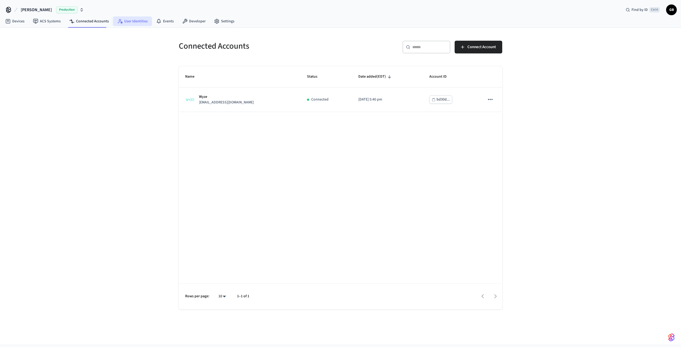
click at [140, 23] on link "User Identities" at bounding box center [132, 21] width 39 height 10
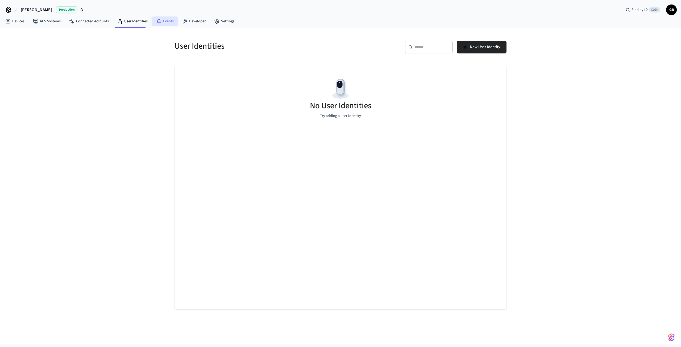
click at [160, 26] on link "Events" at bounding box center [165, 21] width 26 height 10
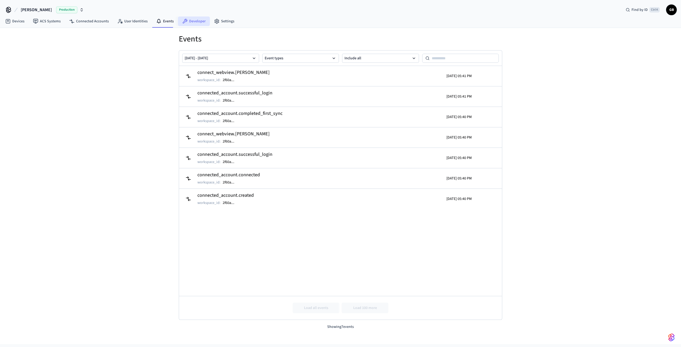
click at [195, 21] on link "Developer" at bounding box center [194, 21] width 32 height 10
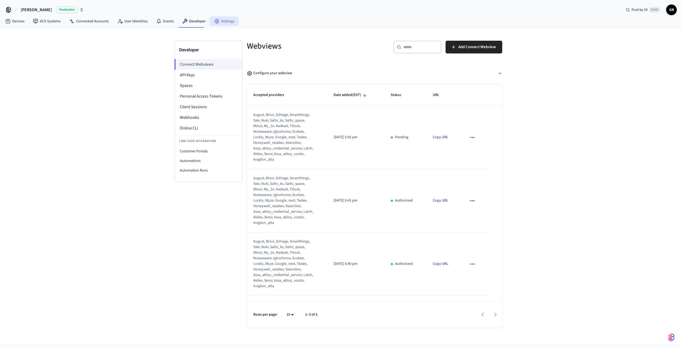
click at [223, 22] on link "Settings" at bounding box center [224, 21] width 29 height 10
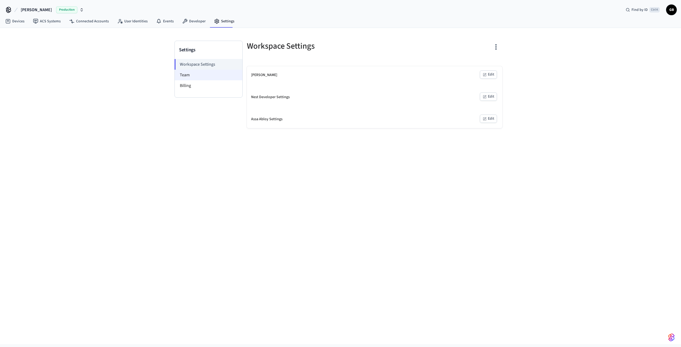
click at [181, 77] on li "Team" at bounding box center [209, 75] width 68 height 11
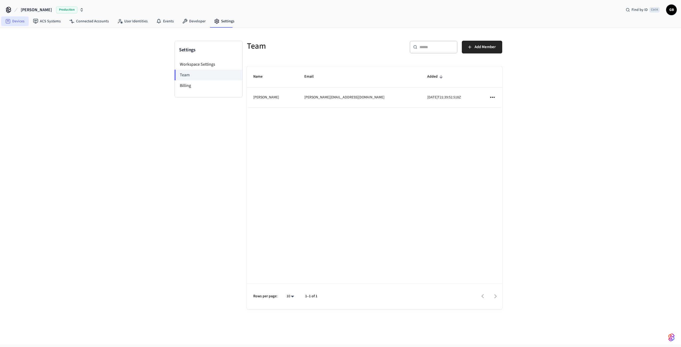
click at [19, 24] on link "Devices" at bounding box center [15, 21] width 28 height 10
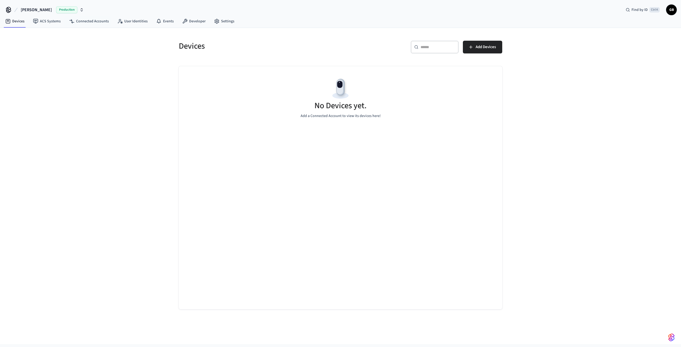
click at [213, 116] on div "No Devices yet. Add a Connected Account to view its devices here!" at bounding box center [340, 97] width 323 height 63
click at [480, 44] on span "Add Devices" at bounding box center [485, 47] width 20 height 7
click at [130, 24] on link "User Identities" at bounding box center [132, 21] width 39 height 10
click at [20, 22] on link "Devices" at bounding box center [15, 21] width 28 height 10
click at [21, 23] on link "Devices" at bounding box center [15, 21] width 28 height 10
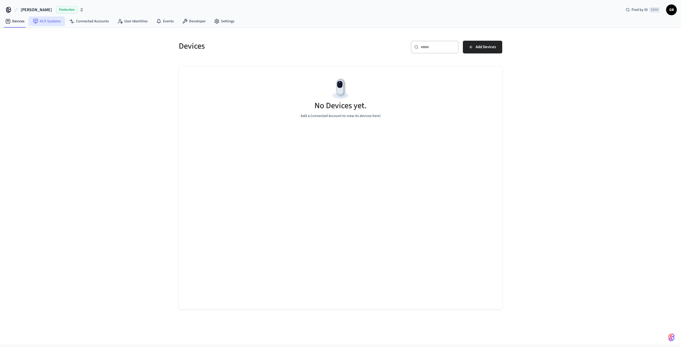
click at [46, 21] on link "ACS Systems" at bounding box center [47, 21] width 36 height 10
click at [19, 20] on link "Devices" at bounding box center [15, 21] width 28 height 10
click at [63, 12] on div "Production" at bounding box center [70, 9] width 28 height 7
click at [260, 77] on div "No Devices yet. Add a Connected Account to view its devices here!" at bounding box center [340, 97] width 323 height 63
click at [217, 24] on link "Settings" at bounding box center [224, 21] width 29 height 10
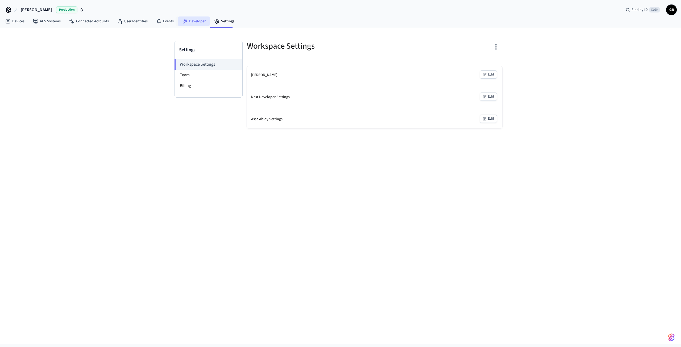
click at [196, 24] on link "Developer" at bounding box center [194, 21] width 32 height 10
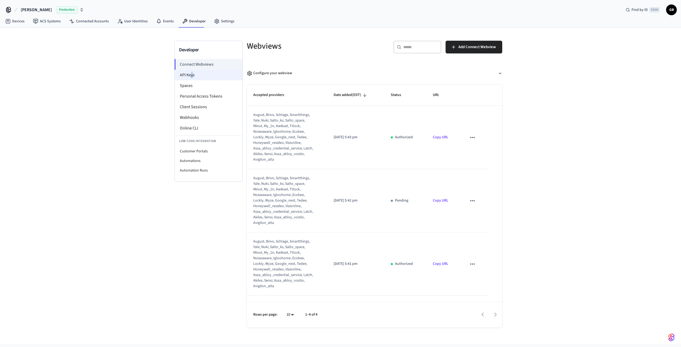
click at [192, 75] on li "API Keys" at bounding box center [209, 75] width 68 height 11
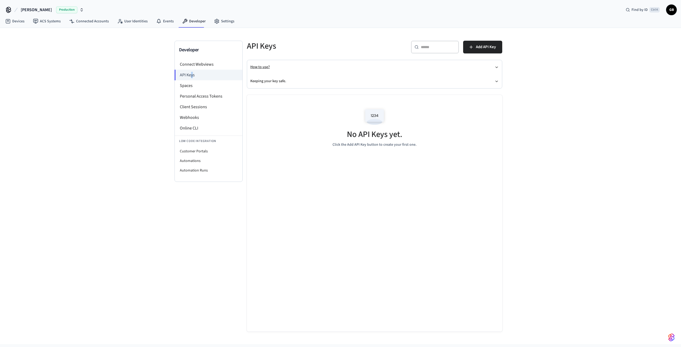
click at [318, 68] on button "How to use?" at bounding box center [374, 67] width 248 height 14
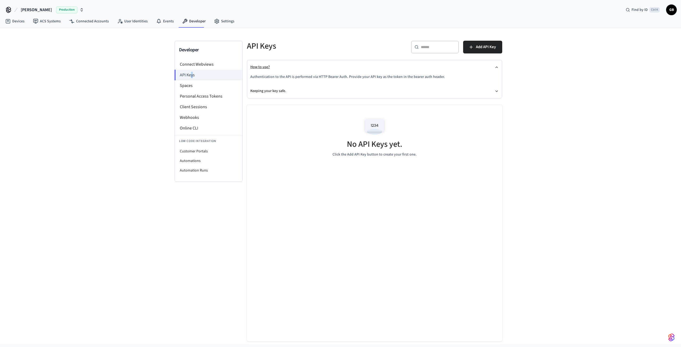
click at [318, 68] on button "How to use?" at bounding box center [374, 67] width 248 height 14
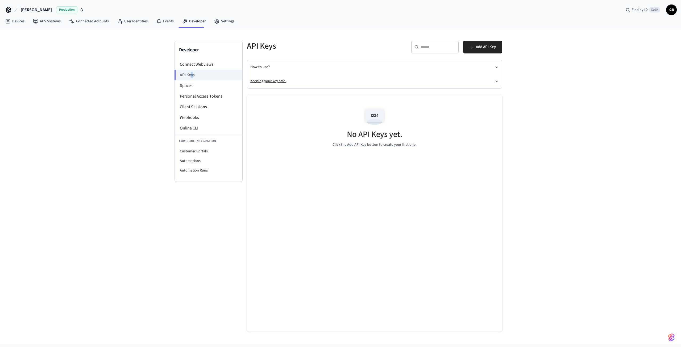
click at [323, 82] on button "Keeping your key safe." at bounding box center [374, 81] width 248 height 14
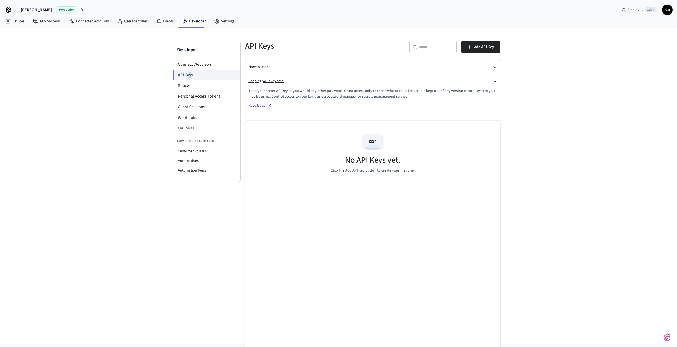
click at [323, 82] on button "Keeping your key safe." at bounding box center [372, 81] width 248 height 14
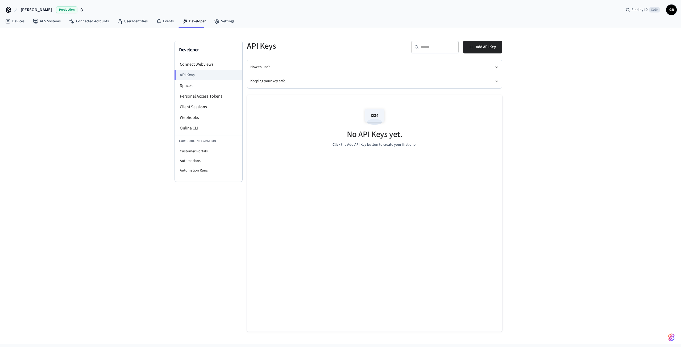
click at [574, 201] on div "Developer Connect Webviews API Keys Spaces Personal Access Tokens Client Sessio…" at bounding box center [340, 186] width 681 height 316
click at [490, 46] on span "Add API Key" at bounding box center [486, 47] width 20 height 7
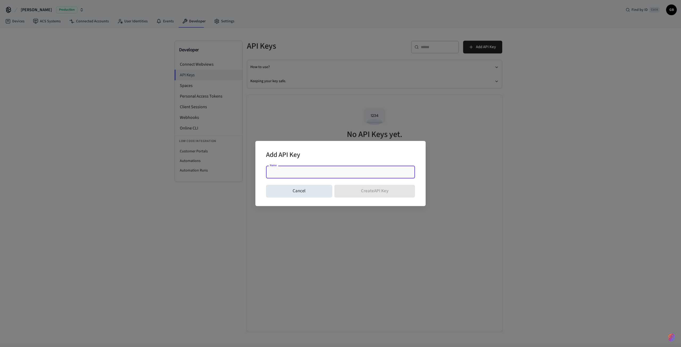
click at [326, 179] on div "Name Name" at bounding box center [340, 173] width 149 height 15
click at [326, 173] on input "Name" at bounding box center [340, 171] width 143 height 5
type input "**********"
click at [371, 189] on button "Create API Key" at bounding box center [374, 191] width 81 height 13
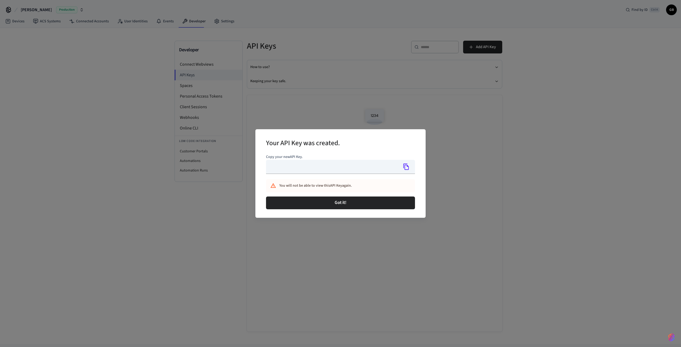
type input "**********"
click at [407, 169] on icon "Copy" at bounding box center [406, 166] width 7 height 7
click at [407, 168] on icon "Copied!" at bounding box center [406, 166] width 7 height 7
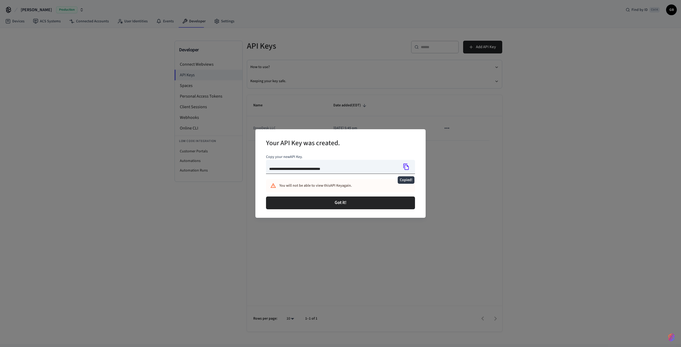
click at [407, 168] on icon "Copied!" at bounding box center [406, 166] width 7 height 7
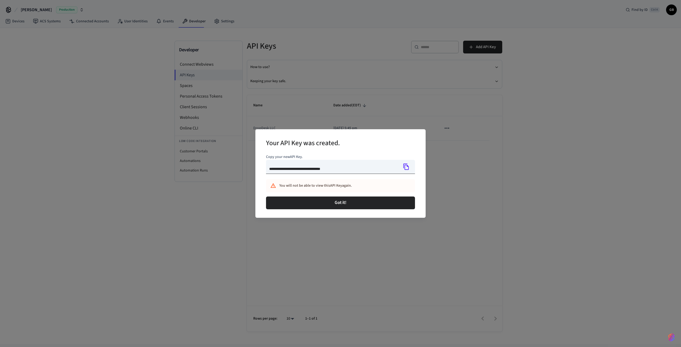
click at [404, 166] on icon "Copy" at bounding box center [406, 167] width 6 height 6
click at [405, 166] on icon "Copied!" at bounding box center [406, 167] width 6 height 6
click at [363, 202] on button "Got it!" at bounding box center [340, 202] width 149 height 13
